Goal: Task Accomplishment & Management: Use online tool/utility

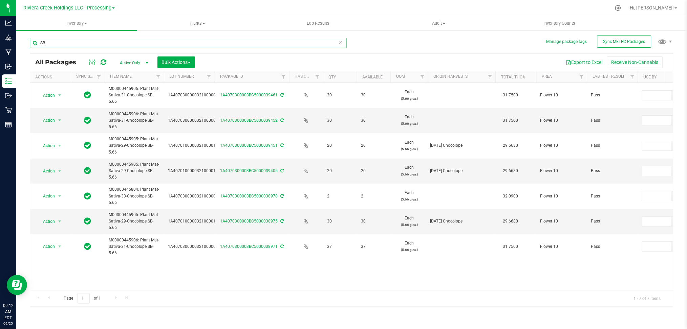
click at [67, 44] on input "SB" at bounding box center [188, 43] width 317 height 10
type input "S"
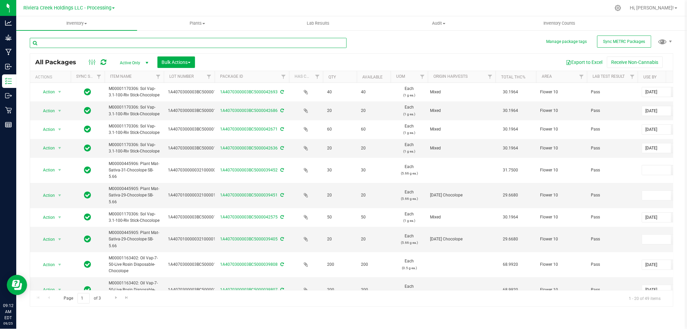
click at [110, 41] on input "text" at bounding box center [188, 43] width 317 height 10
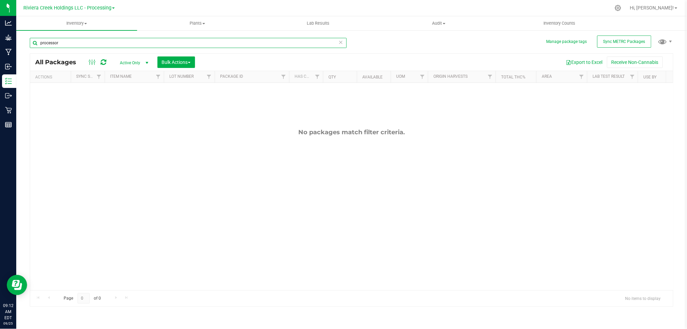
click at [67, 43] on input "processor" at bounding box center [188, 43] width 317 height 10
type input "p"
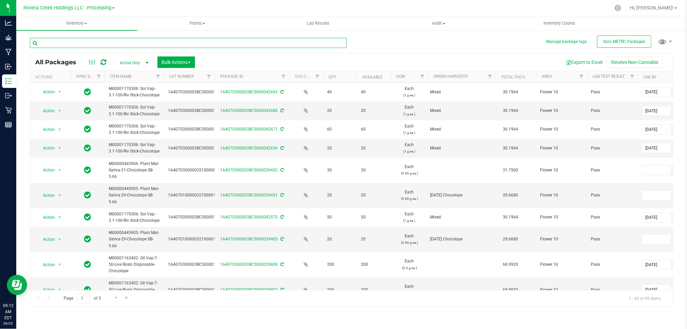
click at [77, 41] on input "text" at bounding box center [188, 43] width 317 height 10
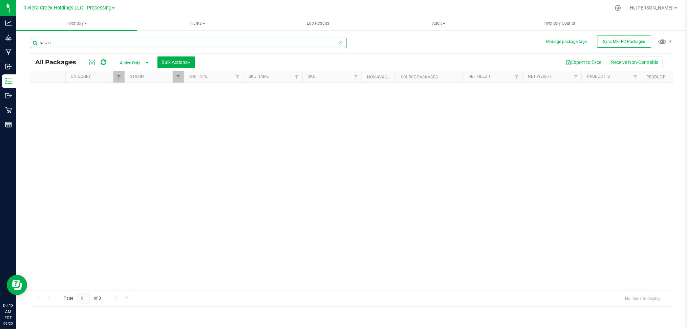
scroll to position [0, 659]
click at [177, 79] on span "Filter" at bounding box center [175, 76] width 5 height 5
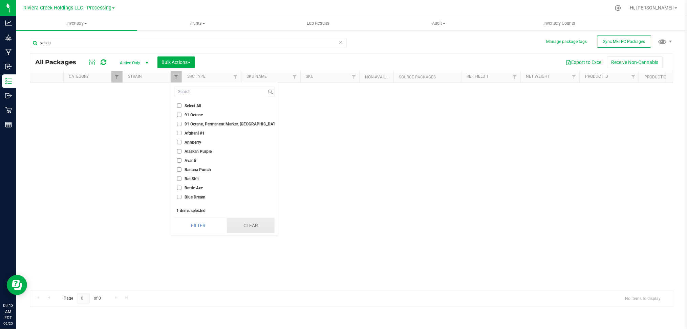
click at [248, 226] on button "Clear" at bounding box center [251, 225] width 48 height 15
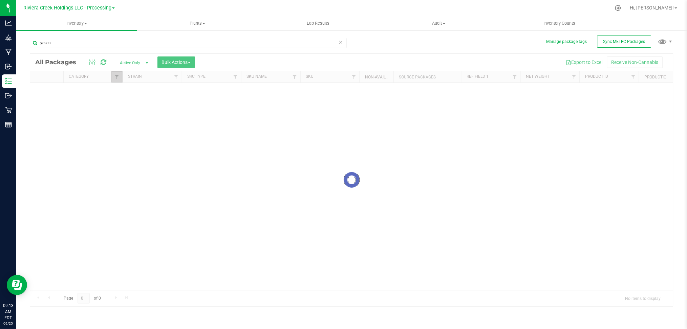
click at [118, 81] on link "Filter" at bounding box center [116, 77] width 11 height 12
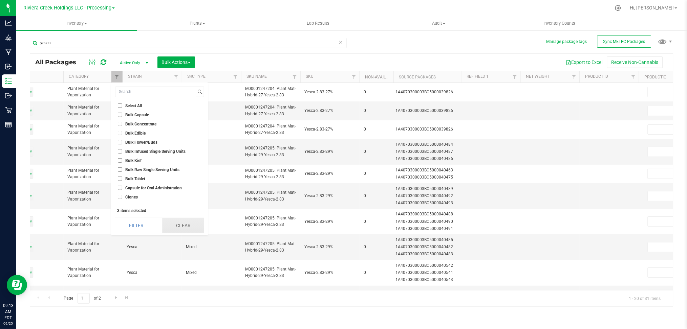
click at [194, 225] on button "Clear" at bounding box center [183, 225] width 42 height 15
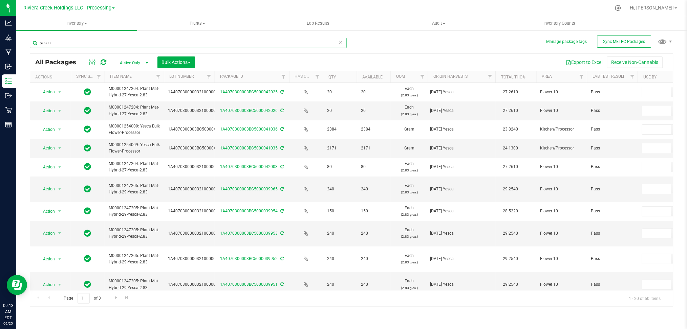
click at [64, 46] on input "yesca" at bounding box center [188, 43] width 317 height 10
type input "y"
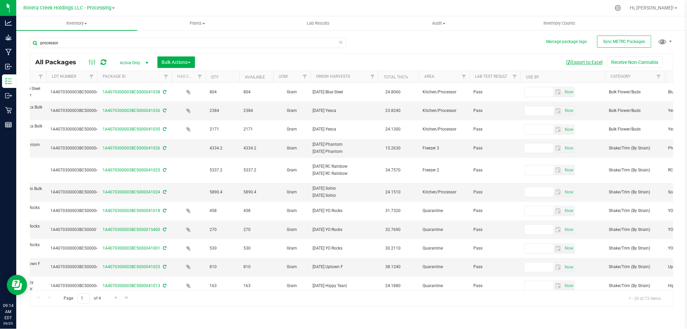
click at [587, 61] on button "Export to Excel" at bounding box center [584, 63] width 45 height 12
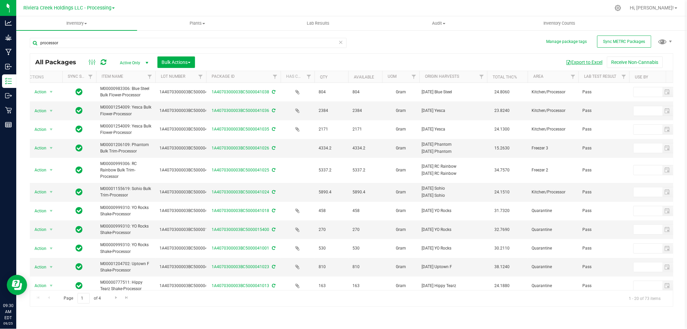
scroll to position [0, 2]
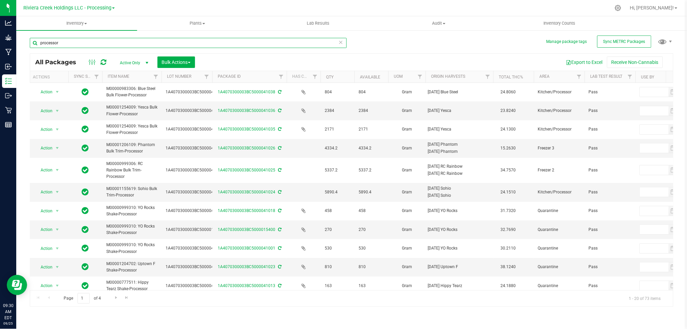
click at [65, 43] on input "processor" at bounding box center [188, 43] width 317 height 10
type input "p"
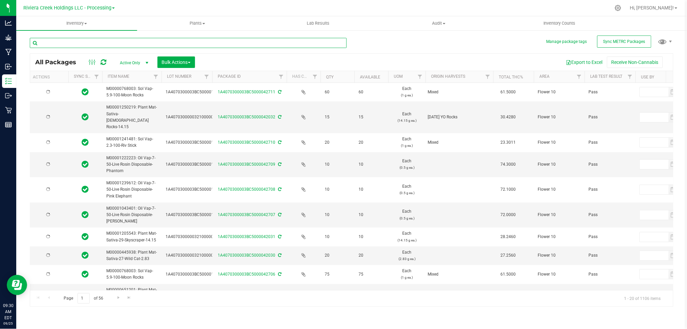
type input "[DATE]"
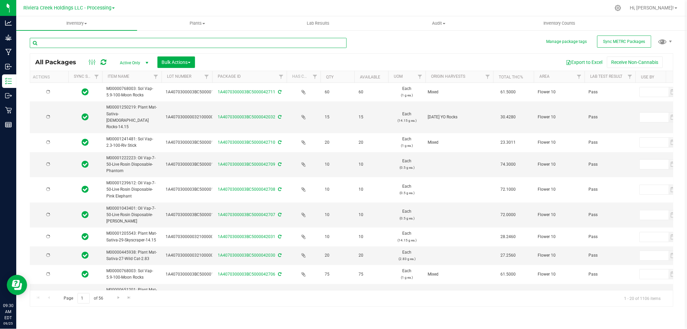
type input "[DATE]"
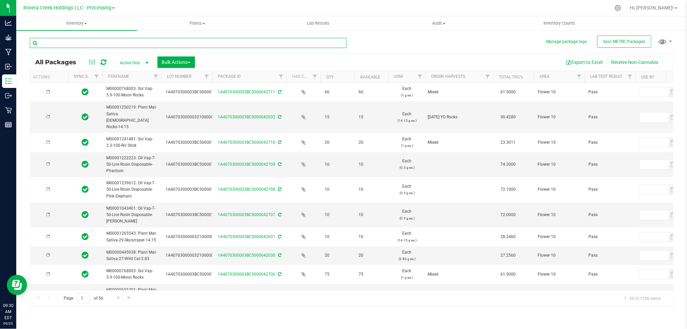
type input "[DATE]"
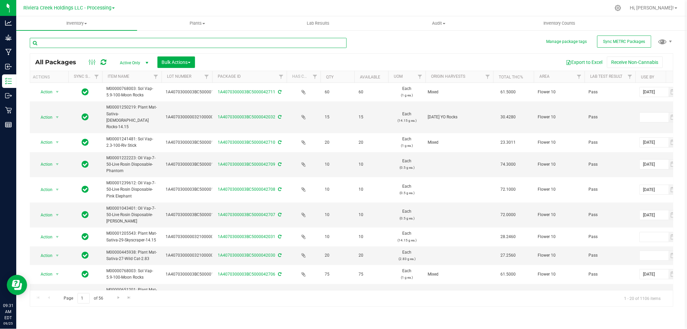
click at [68, 44] on input "text" at bounding box center [188, 43] width 317 height 10
click at [94, 6] on span "Riviera Creek Holdings LLC - Processing" at bounding box center [67, 8] width 88 height 6
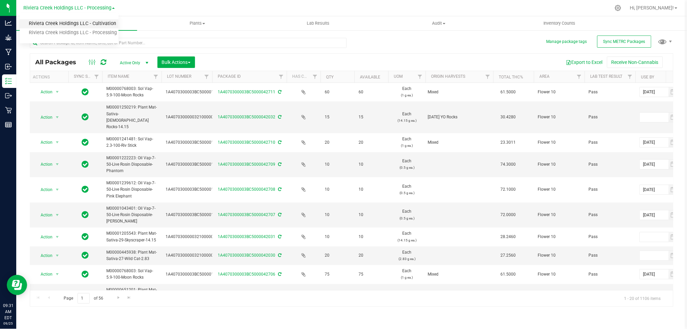
click at [96, 26] on link "Riviera Creek Holdings LLC - Cultivation" at bounding box center [69, 23] width 99 height 9
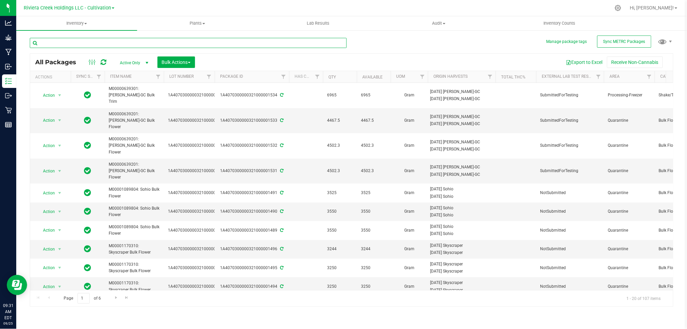
click at [111, 44] on input "text" at bounding box center [188, 43] width 317 height 10
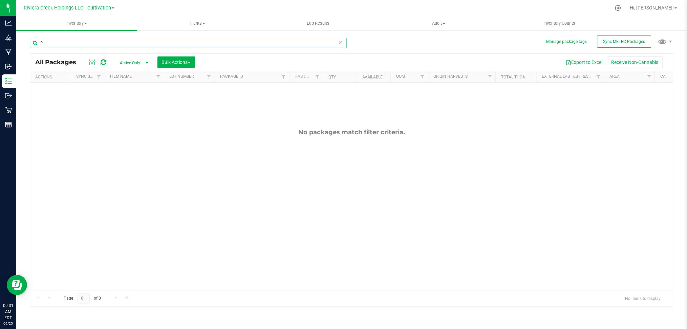
type input "f"
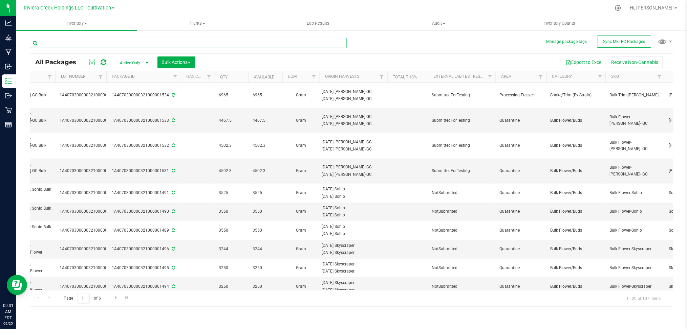
scroll to position [0, 128]
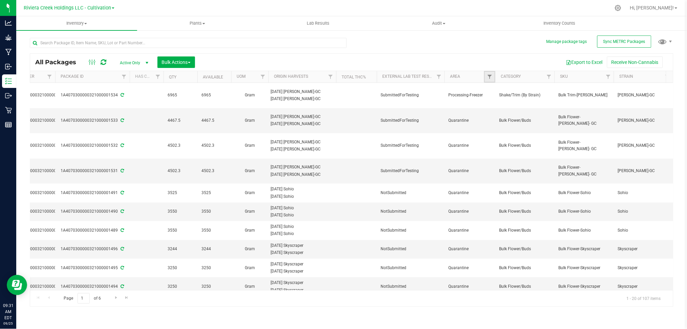
click at [493, 81] on link "Filter" at bounding box center [489, 77] width 11 height 12
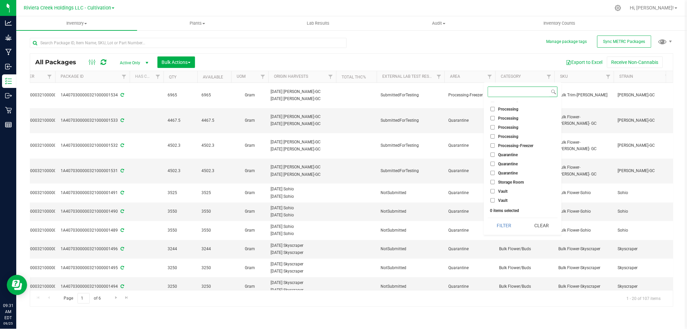
scroll to position [1030, 0]
click at [509, 144] on span "Processing-Freezer" at bounding box center [515, 146] width 35 height 4
click at [495, 144] on input "Processing-Freezer" at bounding box center [493, 145] width 4 height 4
checkbox input "true"
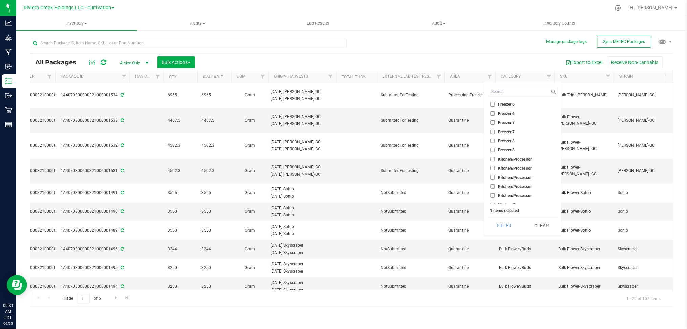
click at [512, 158] on span "Kitchen/Processor" at bounding box center [515, 159] width 34 height 4
click at [495, 158] on input "Kitchen/Processor" at bounding box center [493, 159] width 4 height 4
checkbox input "true"
click at [511, 150] on span "Freezer 8" at bounding box center [506, 150] width 17 height 4
click at [495, 150] on input "Freezer 8" at bounding box center [493, 150] width 4 height 4
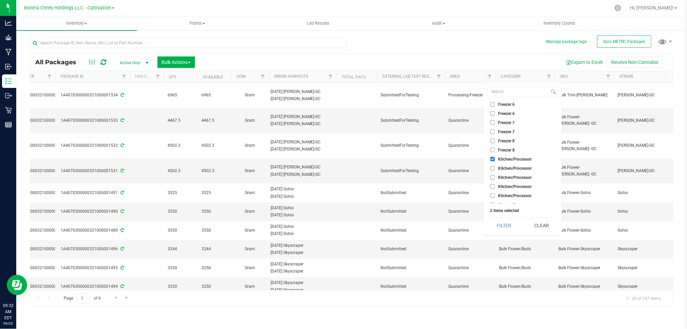
checkbox input "true"
click at [510, 131] on span "Freezer 7" at bounding box center [506, 132] width 17 height 4
click at [495, 131] on input "Freezer 7" at bounding box center [493, 132] width 4 height 4
checkbox input "true"
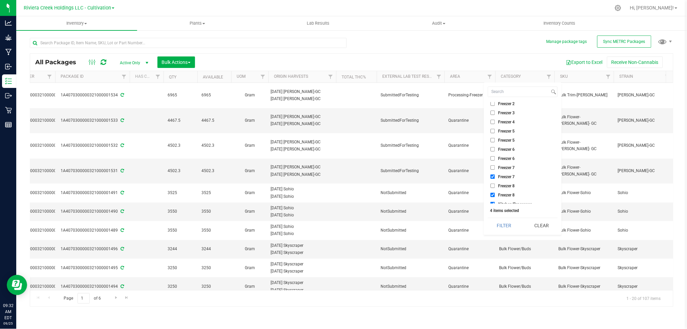
click at [503, 158] on span "Freezer 6" at bounding box center [506, 159] width 17 height 4
click at [495, 158] on input "Freezer 6" at bounding box center [493, 158] width 4 height 4
checkbox input "true"
click at [505, 139] on span "Freezer 5" at bounding box center [506, 140] width 17 height 4
click at [495, 139] on input "Freezer 5" at bounding box center [493, 140] width 4 height 4
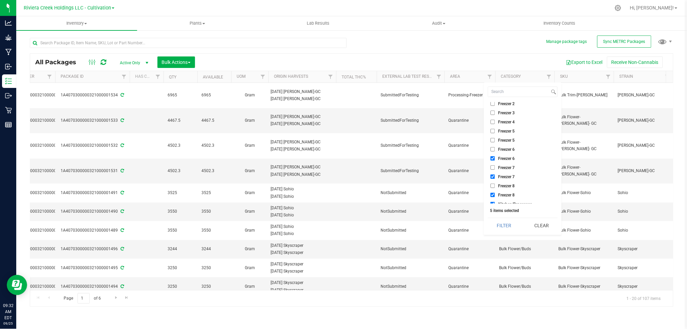
checkbox input "true"
click at [505, 122] on span "Freezer 4" at bounding box center [506, 122] width 17 height 4
click at [495, 122] on input "Freezer 4" at bounding box center [493, 122] width 4 height 4
checkbox input "true"
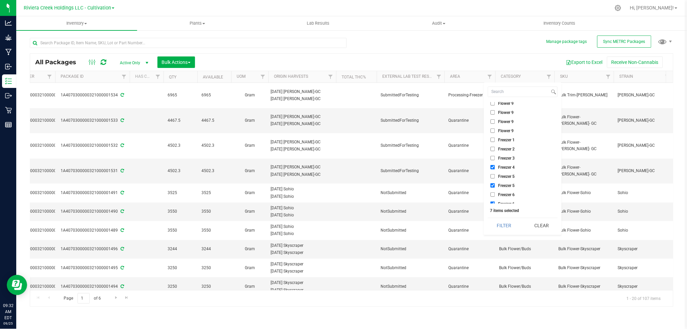
click at [505, 158] on span "Freezer 3" at bounding box center [506, 158] width 17 height 4
click at [495, 158] on input "Freezer 3" at bounding box center [493, 158] width 4 height 4
checkbox input "true"
click at [507, 147] on span "Freezer 2" at bounding box center [506, 149] width 17 height 4
click at [495, 147] on input "Freezer 2" at bounding box center [493, 149] width 4 height 4
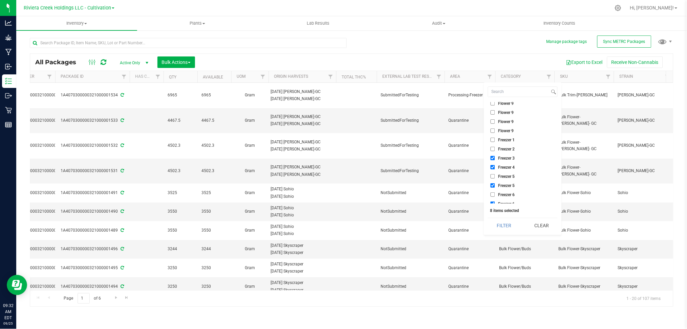
checkbox input "true"
click at [507, 138] on span "Freezer 1" at bounding box center [506, 140] width 17 height 4
click at [495, 138] on input "Freezer 1" at bounding box center [493, 140] width 4 height 4
checkbox input "true"
click at [507, 225] on button "Filter" at bounding box center [504, 225] width 32 height 15
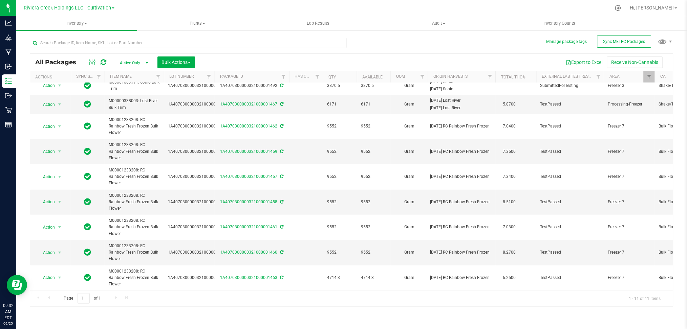
scroll to position [0, 64]
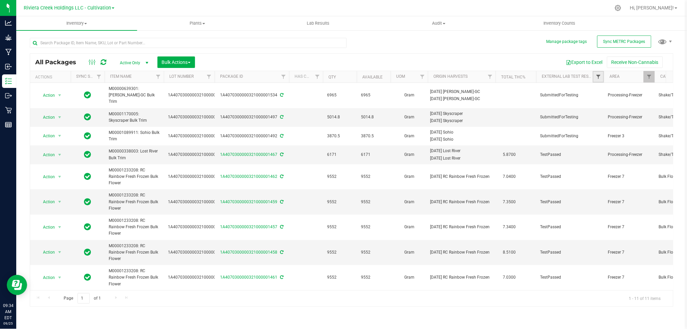
click at [600, 79] on span "Filter" at bounding box center [597, 76] width 5 height 5
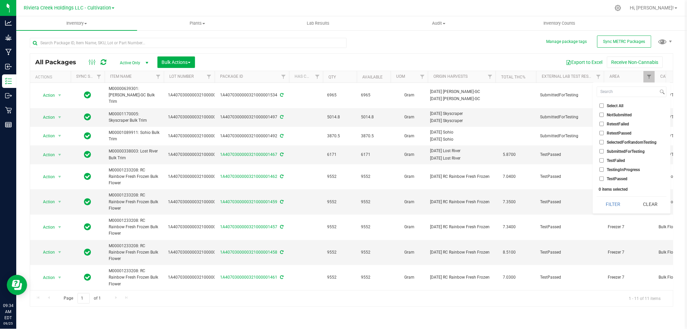
click at [618, 151] on span "SubmittedForTesting" at bounding box center [626, 152] width 38 height 4
click at [604, 151] on input "SubmittedForTesting" at bounding box center [602, 151] width 4 height 4
checkbox input "true"
click at [613, 209] on button "Filter" at bounding box center [613, 204] width 32 height 15
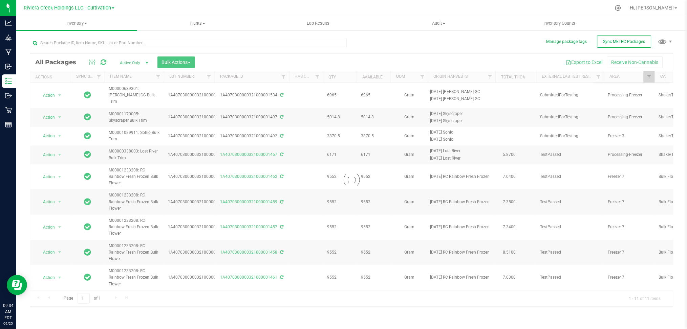
checkbox input "true"
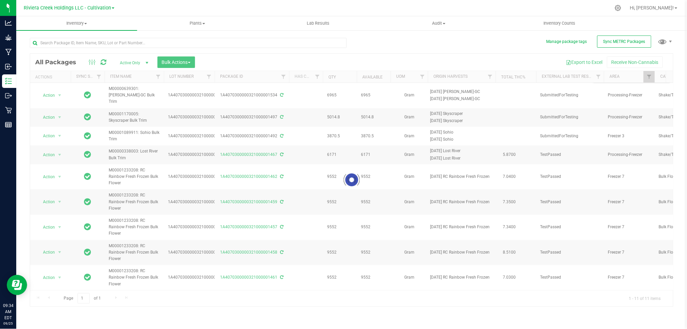
checkbox input "true"
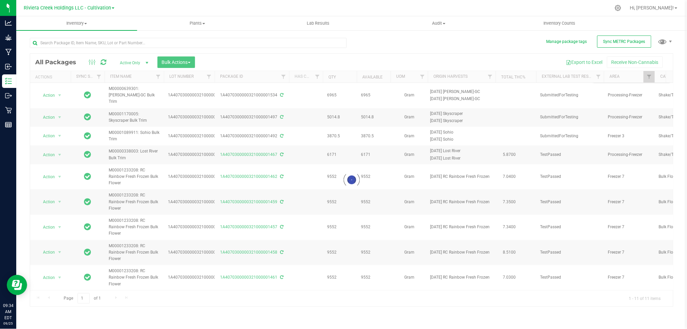
checkbox input "true"
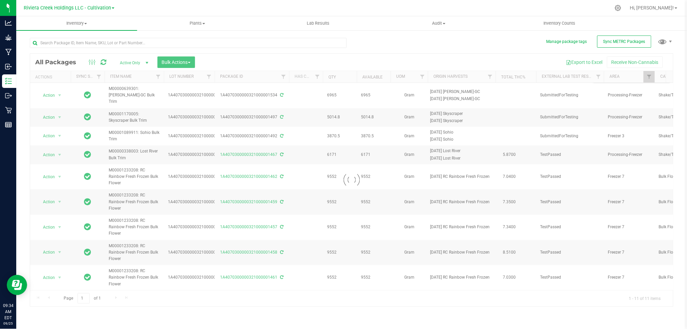
checkbox input "true"
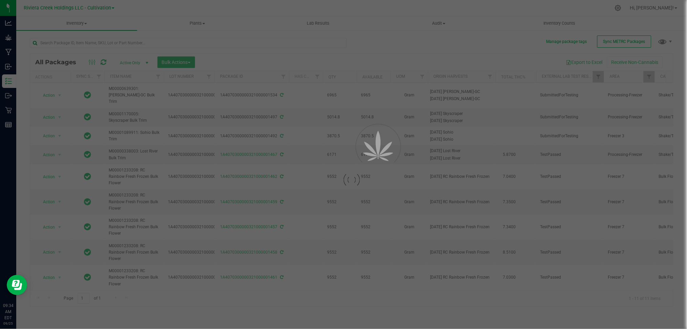
checkbox input "true"
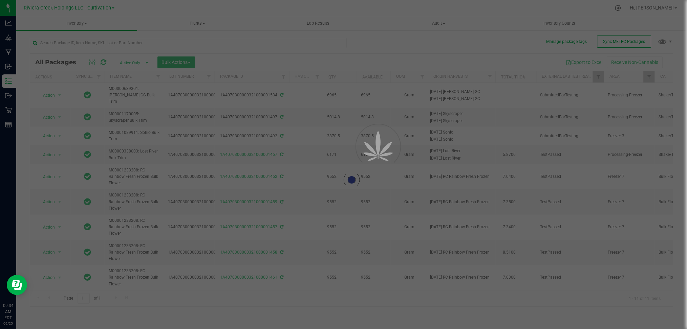
checkbox input "true"
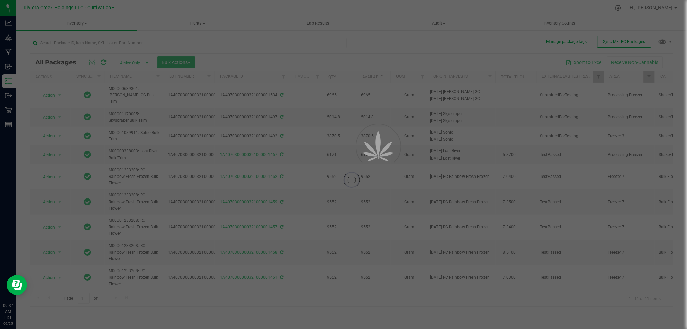
checkbox input "true"
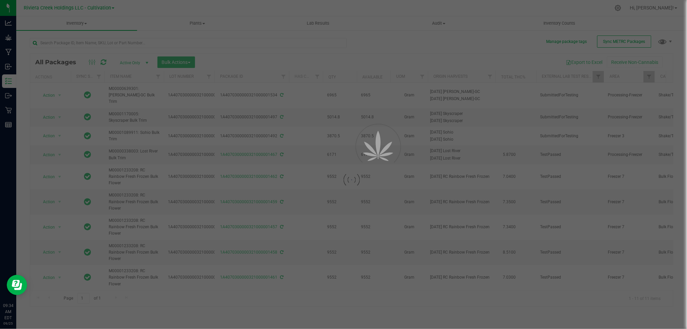
checkbox input "true"
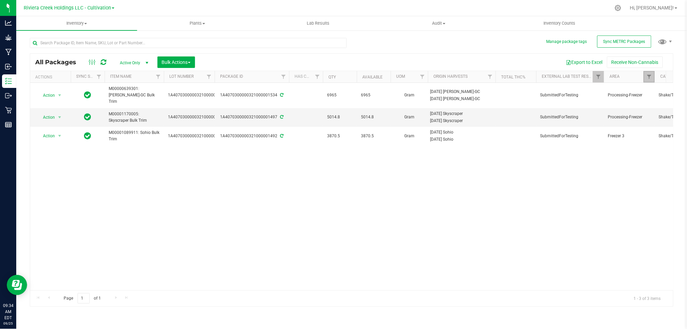
click at [645, 80] on link "Filter" at bounding box center [649, 77] width 11 height 12
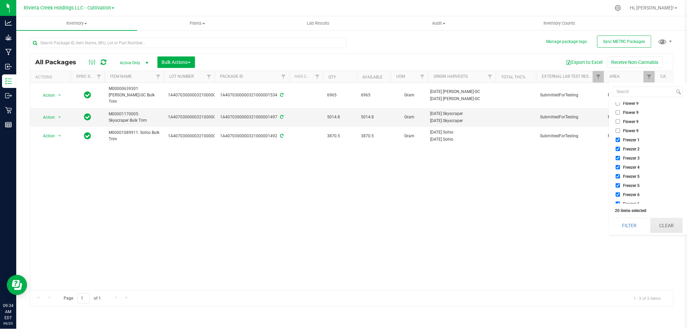
click at [659, 225] on button "Clear" at bounding box center [666, 225] width 32 height 15
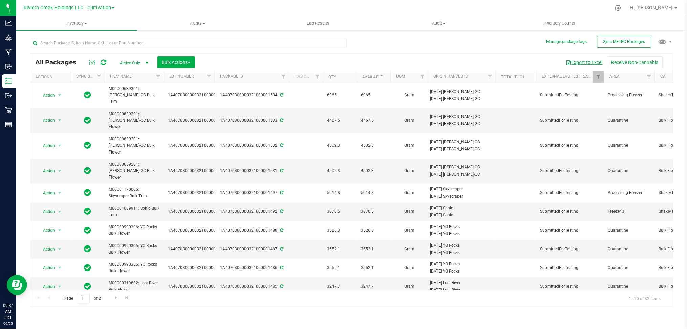
click at [594, 62] on button "Export to Excel" at bounding box center [584, 63] width 45 height 12
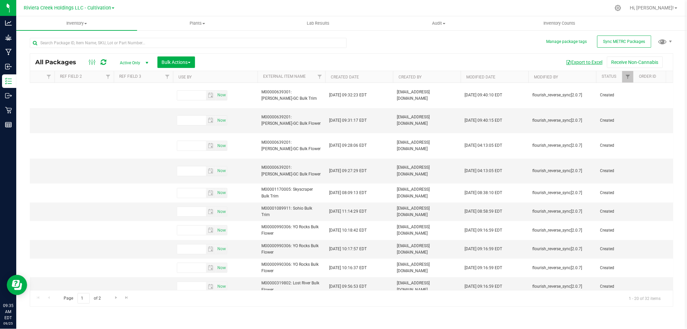
scroll to position [0, 1166]
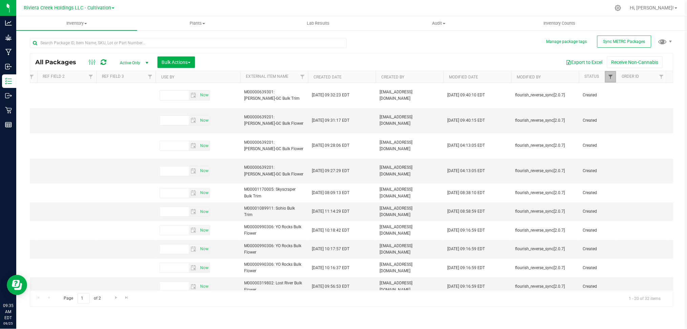
click at [611, 79] on span "Filter" at bounding box center [610, 76] width 5 height 5
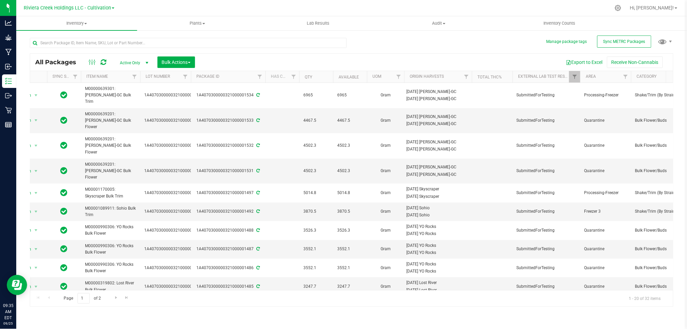
scroll to position [0, 0]
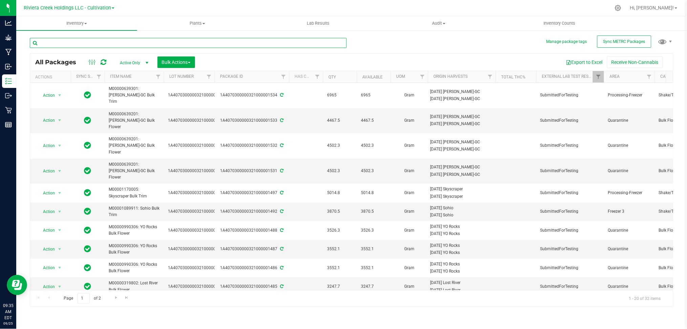
click at [115, 43] on input "text" at bounding box center [188, 43] width 317 height 10
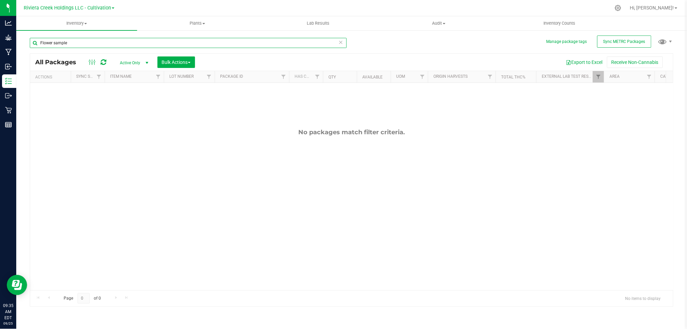
type input "Flower sample"
click at [145, 62] on span "select" at bounding box center [146, 62] width 5 height 5
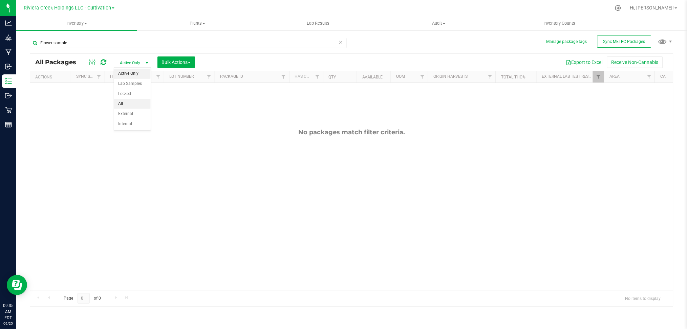
click at [128, 103] on li "All" at bounding box center [132, 104] width 37 height 10
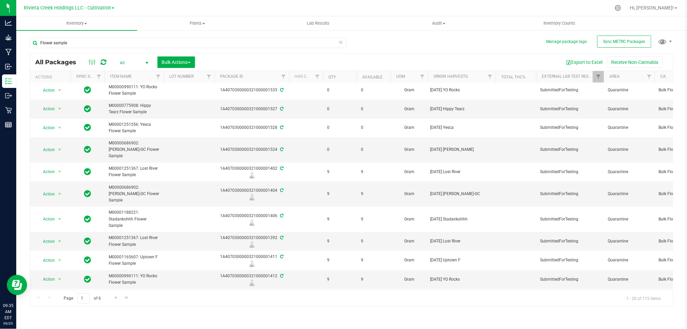
scroll to position [67, 0]
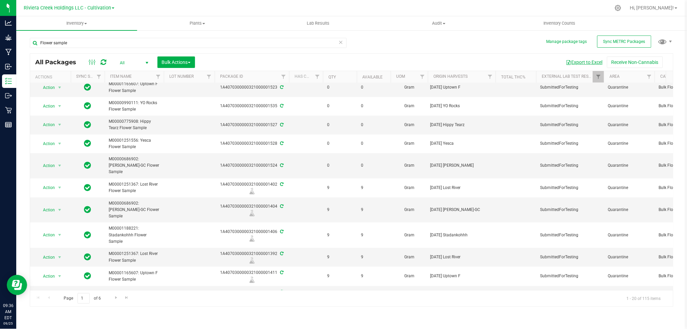
click at [588, 62] on button "Export to Excel" at bounding box center [584, 63] width 45 height 12
